Goal: Task Accomplishment & Management: Manage account settings

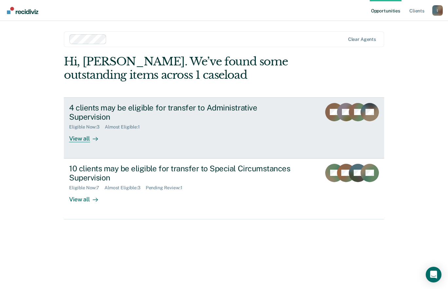
click at [87, 130] on div "View all" at bounding box center [87, 136] width 37 height 13
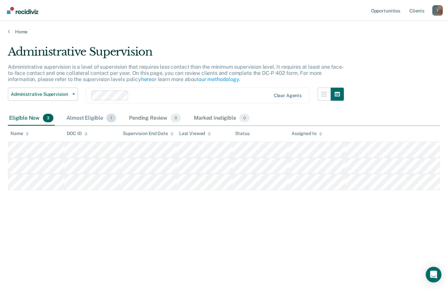
click at [92, 117] on div "Almost Eligible 1" at bounding box center [91, 118] width 52 height 14
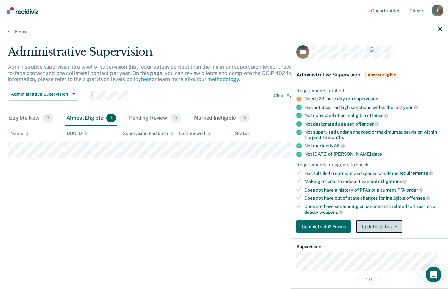
click at [395, 227] on button "Update status" at bounding box center [379, 226] width 46 height 13
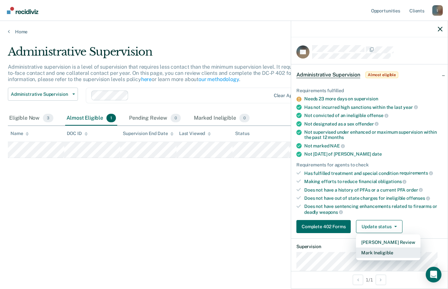
click at [392, 255] on button "Mark Ineligible" at bounding box center [388, 253] width 64 height 10
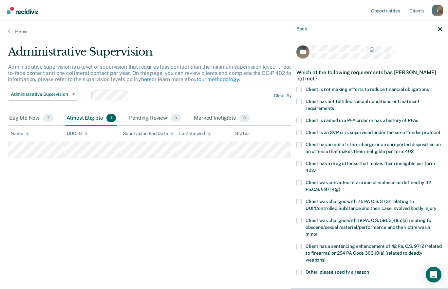
click at [298, 88] on span at bounding box center [298, 89] width 5 height 5
click at [429, 87] on input "Client is not making efforts to reduce financial obligations" at bounding box center [429, 87] width 0 height 0
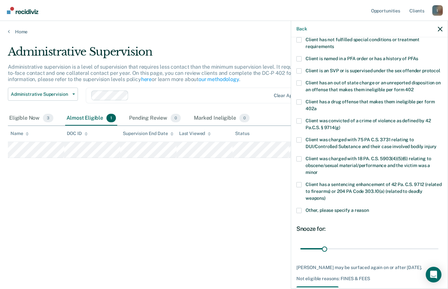
scroll to position [98, 0]
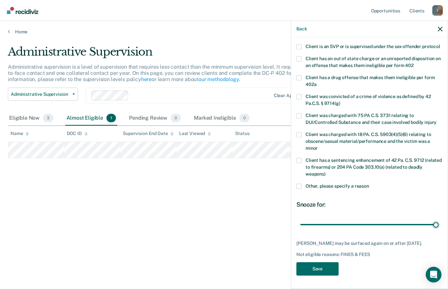
drag, startPoint x: 322, startPoint y: 218, endPoint x: 447, endPoint y: 220, distance: 125.0
type input "180"
click at [438, 220] on input "range" at bounding box center [369, 224] width 138 height 11
click at [310, 271] on button "Save" at bounding box center [317, 269] width 42 height 13
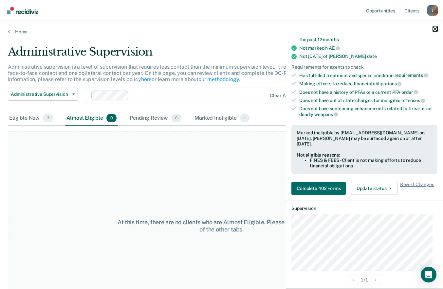
click at [436, 29] on icon "button" at bounding box center [435, 29] width 5 height 5
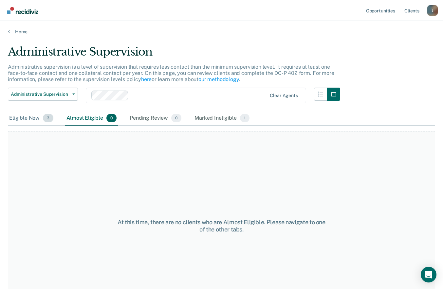
click at [44, 120] on span "3" at bounding box center [48, 118] width 10 height 9
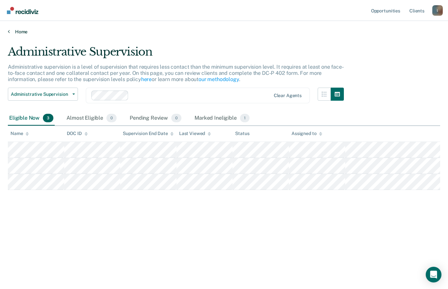
click at [20, 31] on link "Home" at bounding box center [224, 32] width 432 height 6
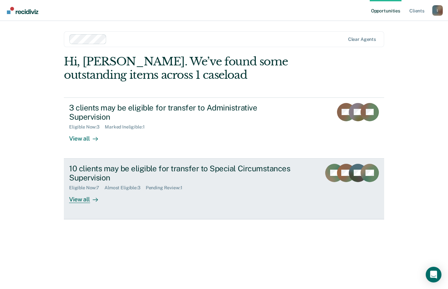
click at [77, 191] on div "View all" at bounding box center [87, 197] width 37 height 13
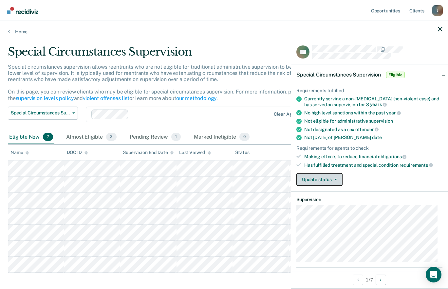
click at [334, 180] on button "Update status" at bounding box center [319, 179] width 46 height 13
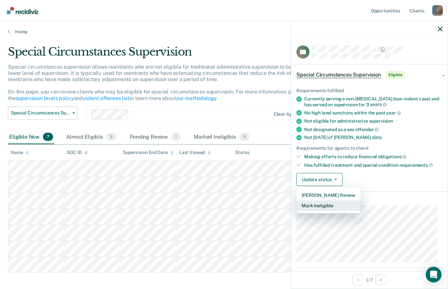
click at [322, 206] on button "Mark Ineligible" at bounding box center [328, 206] width 64 height 10
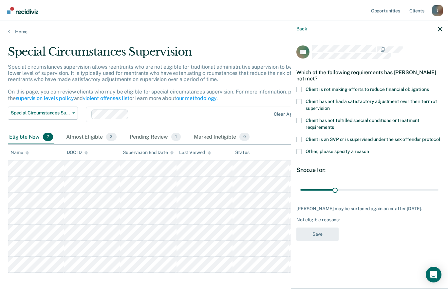
click at [299, 151] on span at bounding box center [298, 151] width 5 height 5
click at [369, 149] on input "Other, please specify a reason" at bounding box center [369, 149] width 0 height 0
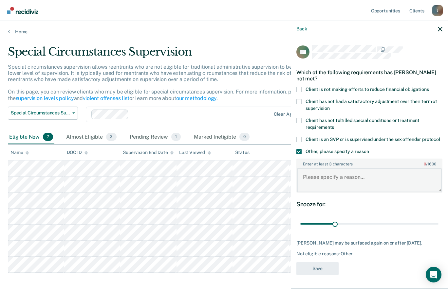
click at [316, 187] on textarea "Enter at least 3 characters 0 / 1600" at bounding box center [369, 180] width 145 height 24
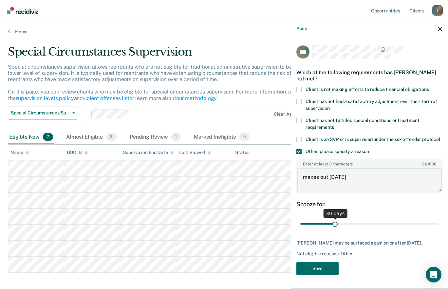
type textarea "maxes out [DATE]"
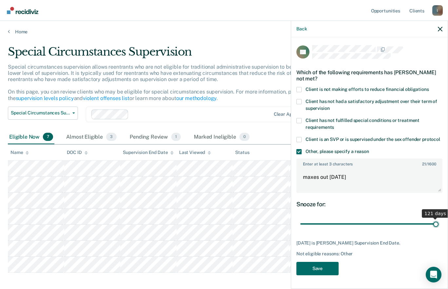
drag, startPoint x: 332, startPoint y: 231, endPoint x: 448, endPoint y: 218, distance: 116.9
type input "121"
click at [438, 219] on input "range" at bounding box center [369, 224] width 138 height 11
click at [313, 276] on button "Save" at bounding box center [317, 268] width 42 height 13
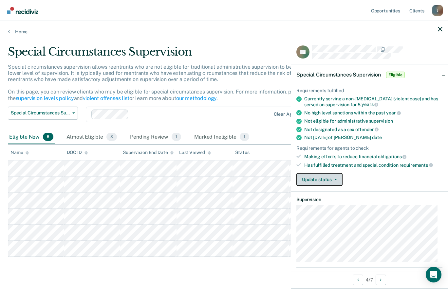
click at [321, 179] on button "Update status" at bounding box center [319, 179] width 46 height 13
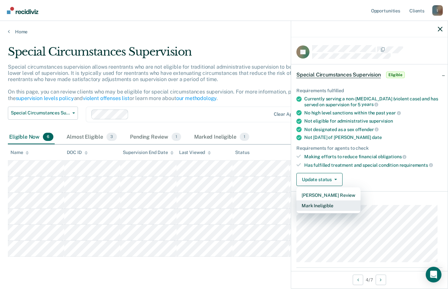
click at [314, 206] on button "Mark Ineligible" at bounding box center [328, 206] width 64 height 10
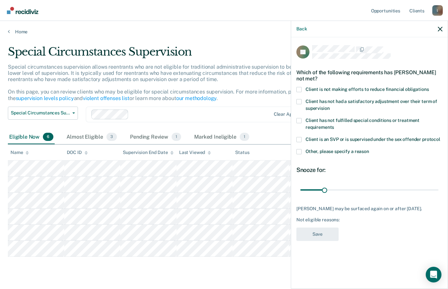
click at [300, 87] on span at bounding box center [298, 89] width 5 height 5
click at [429, 87] on input "Client is not making efforts to reduce financial obligations" at bounding box center [429, 87] width 0 height 0
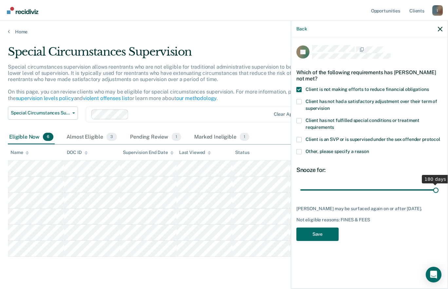
drag, startPoint x: 323, startPoint y: 191, endPoint x: 448, endPoint y: 194, distance: 125.4
type input "180"
click at [438, 194] on input "range" at bounding box center [369, 189] width 138 height 11
click at [324, 233] on button "Save" at bounding box center [317, 234] width 42 height 13
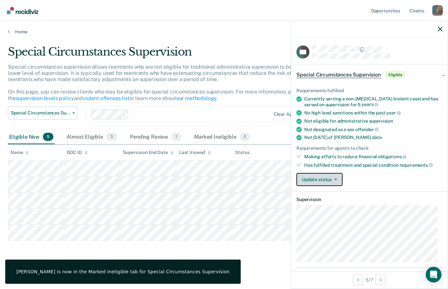
click at [313, 179] on button "Update status" at bounding box center [319, 179] width 46 height 13
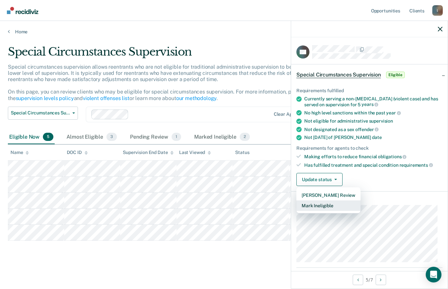
click at [307, 208] on button "Mark Ineligible" at bounding box center [328, 206] width 64 height 10
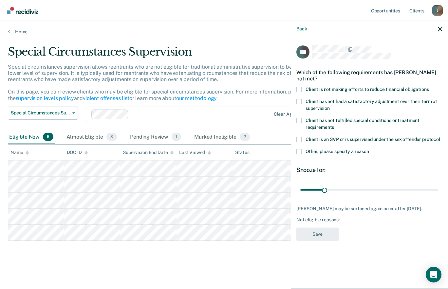
click at [300, 87] on span at bounding box center [298, 89] width 5 height 5
click at [429, 87] on input "Client is not making efforts to reduce financial obligations" at bounding box center [429, 87] width 0 height 0
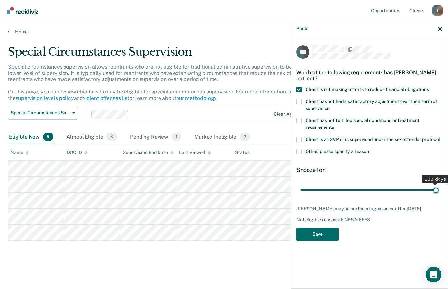
drag, startPoint x: 323, startPoint y: 191, endPoint x: 448, endPoint y: 189, distance: 125.7
type input "180"
click at [438, 189] on input "range" at bounding box center [369, 189] width 138 height 11
click at [318, 236] on button "Save" at bounding box center [317, 234] width 42 height 13
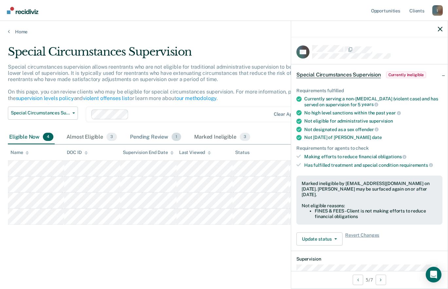
click at [155, 137] on div "Pending Review 1" at bounding box center [156, 137] width 54 height 14
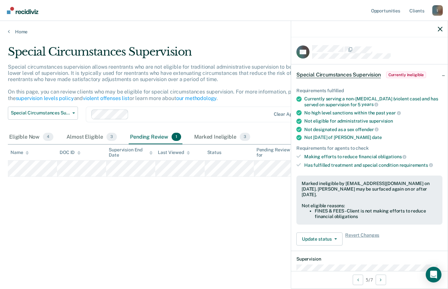
click at [19, 36] on main "Special Circumstances Supervision Special circumstances supervision allows reen…" at bounding box center [224, 161] width 448 height 253
click at [19, 35] on main "Special Circumstances Supervision Special circumstances supervision allows reen…" at bounding box center [224, 161] width 448 height 253
click at [19, 30] on link "Home" at bounding box center [224, 32] width 432 height 6
